Goal: Task Accomplishment & Management: Complete application form

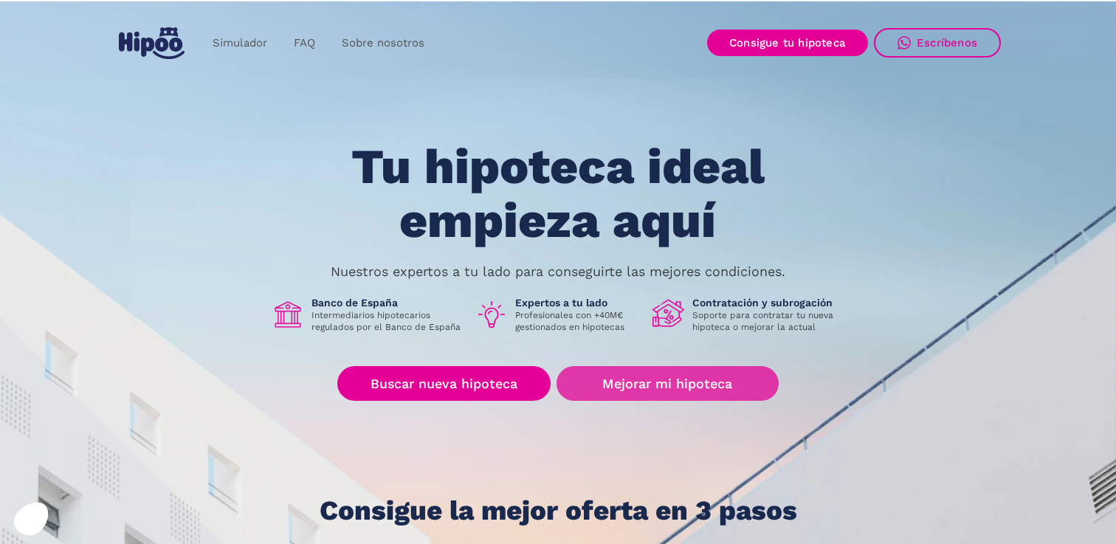
click at [636, 375] on link "Mejorar mi hipoteca" at bounding box center [668, 383] width 222 height 35
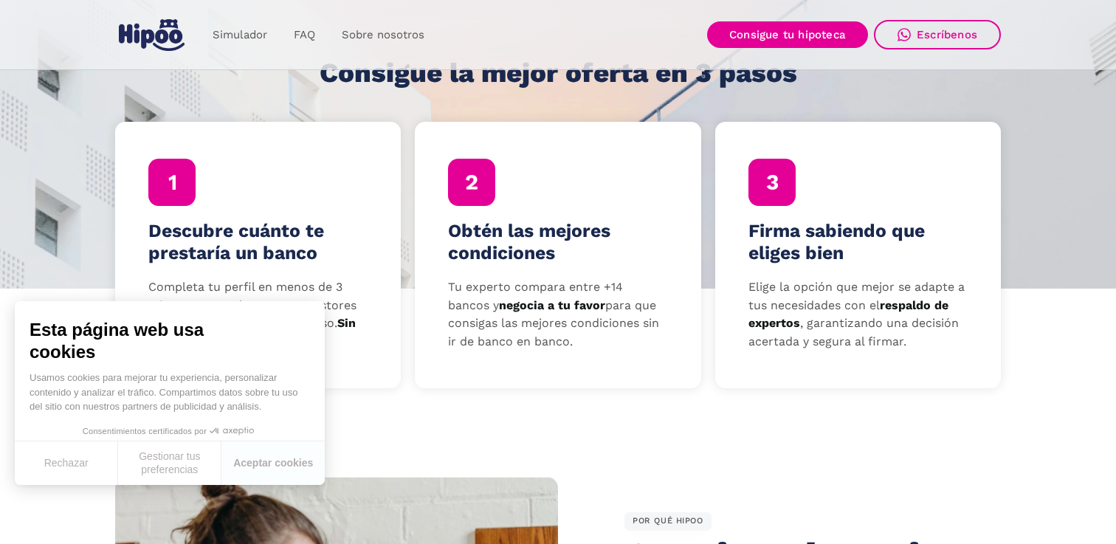
scroll to position [264, 0]
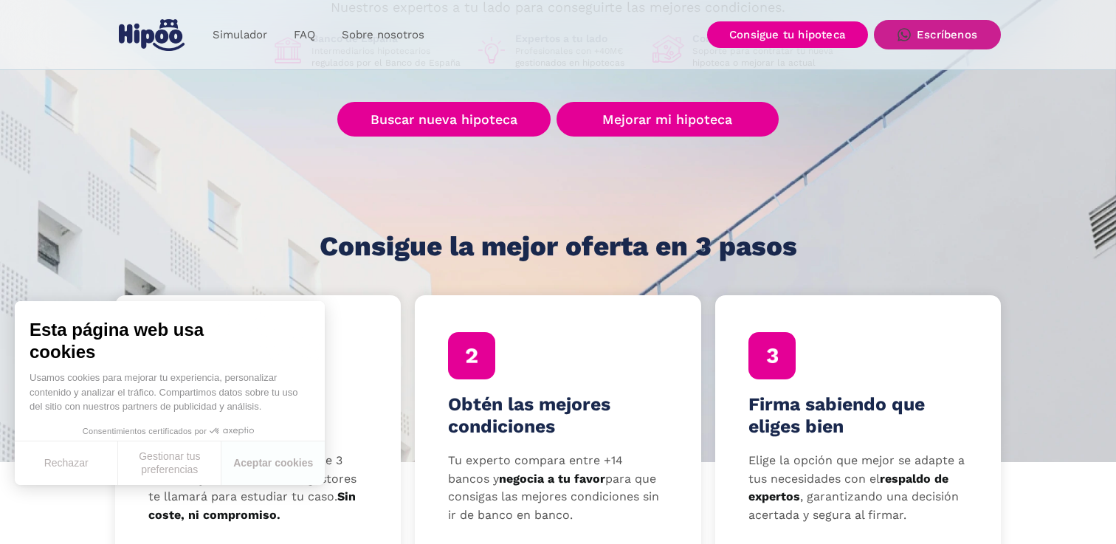
click at [927, 41] on div "Escríbenos" at bounding box center [947, 34] width 61 height 13
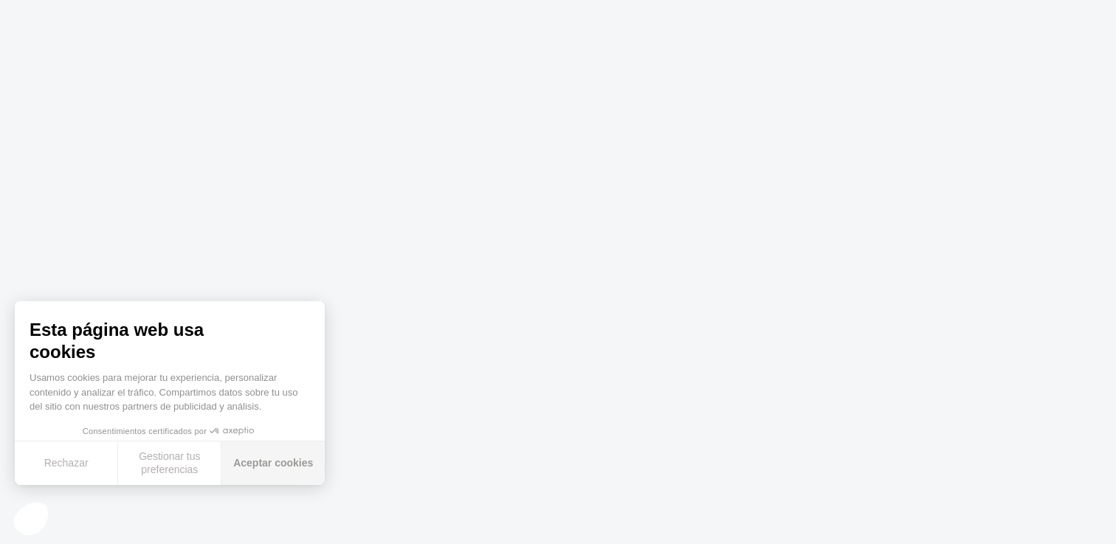
click at [272, 469] on button "Aceptar cookies" at bounding box center [272, 463] width 103 height 44
